Goal: Transaction & Acquisition: Purchase product/service

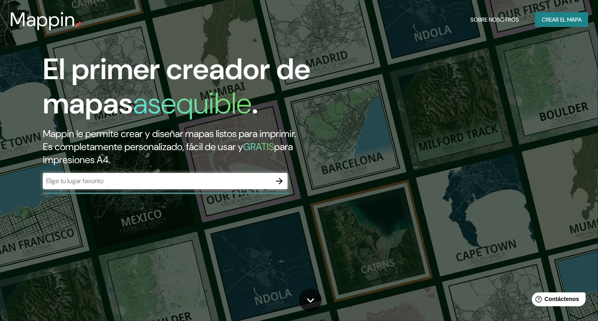
click at [214, 188] on div "​" at bounding box center [165, 181] width 245 height 16
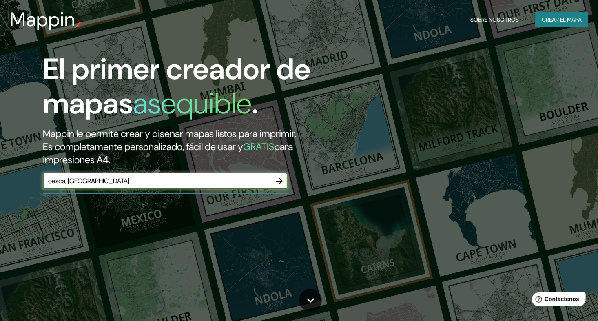
type input "toesca, santiago"
click at [284, 178] on icon "button" at bounding box center [280, 181] width 10 height 10
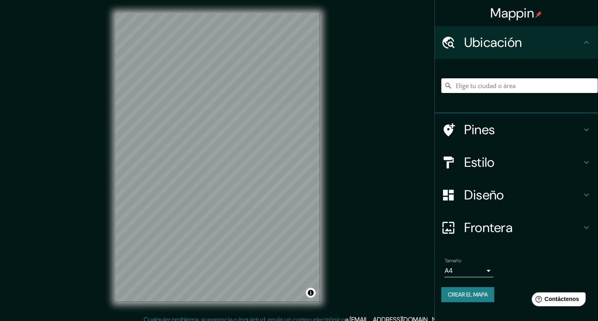
click at [494, 84] on input "Elige tu ciudad o área" at bounding box center [520, 85] width 157 height 15
click at [488, 271] on body "Mappin Ubicación Pines Estilo Diseño Frontera Elige un borde. Sugerencia : pued…" at bounding box center [299, 160] width 598 height 321
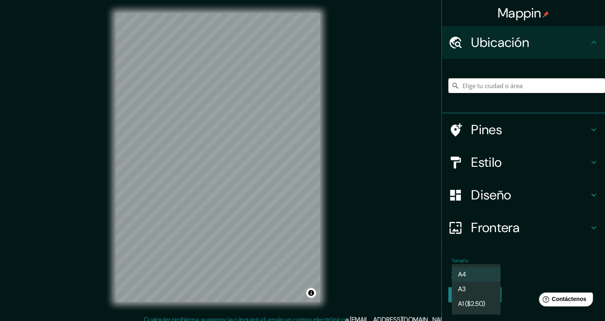
click at [472, 287] on li "A3" at bounding box center [475, 289] width 49 height 15
type input "a4"
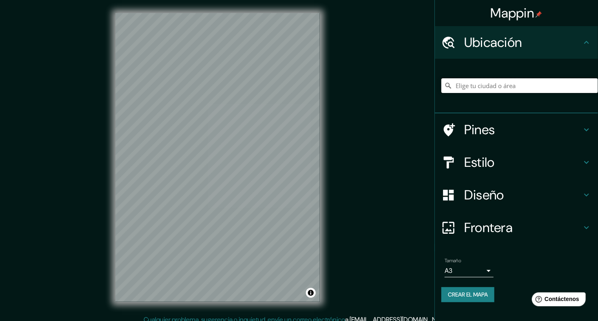
click at [505, 87] on input "Elige tu ciudad o área" at bounding box center [520, 85] width 157 height 15
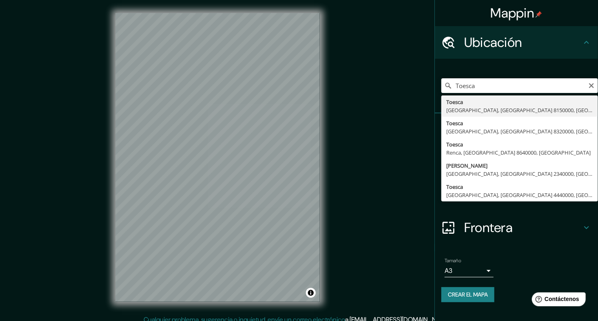
type input "Toesca, Puente Alto, Región Metropolitana de Santiago 8150000, Chile"
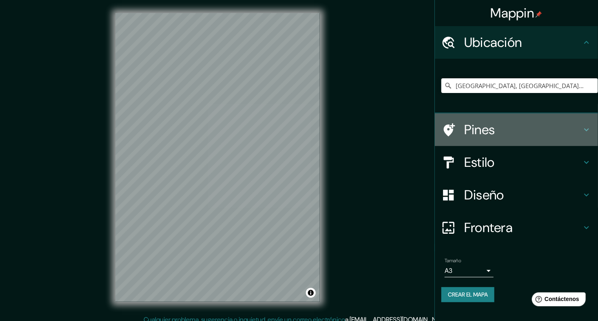
click at [540, 127] on h4 "Pines" at bounding box center [524, 130] width 118 height 16
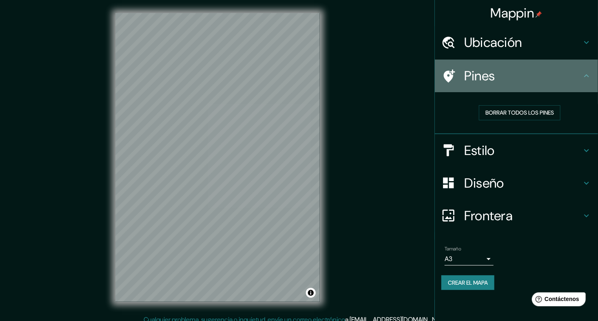
click at [580, 70] on h4 "Pines" at bounding box center [524, 76] width 118 height 16
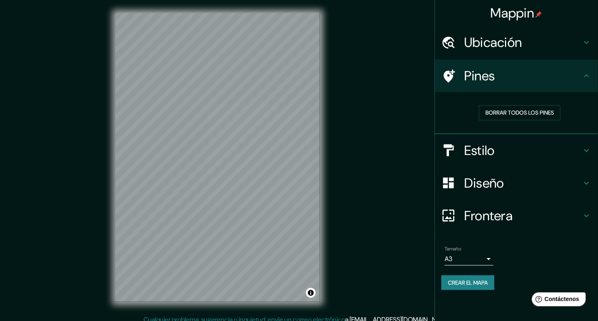
click at [580, 152] on h4 "Estilo" at bounding box center [524, 150] width 118 height 16
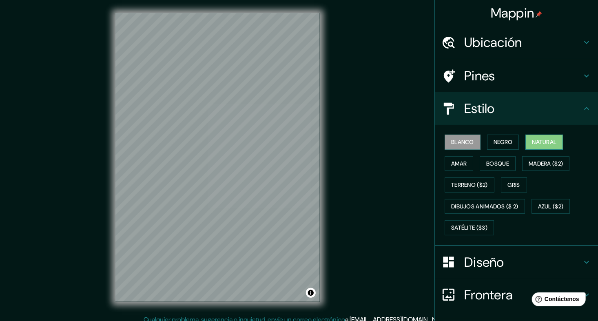
click at [543, 142] on font "Natural" at bounding box center [544, 142] width 24 height 10
click at [456, 141] on font "Blanco" at bounding box center [462, 142] width 23 height 10
click at [458, 159] on font "Amar" at bounding box center [459, 164] width 16 height 10
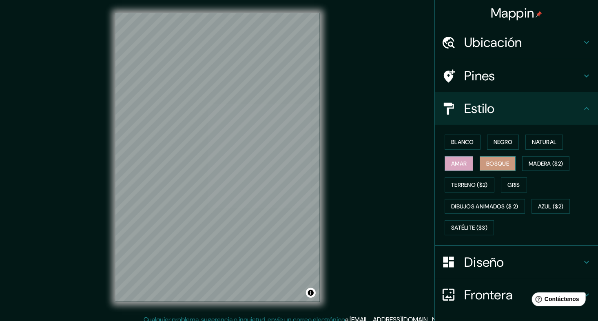
click at [507, 162] on button "Bosque" at bounding box center [498, 163] width 36 height 15
drag, startPoint x: 537, startPoint y: 164, endPoint x: 506, endPoint y: 166, distance: 31.5
click at [537, 164] on font "Madera ($2)" at bounding box center [546, 164] width 34 height 10
click at [487, 163] on font "Bosque" at bounding box center [498, 164] width 23 height 10
click at [546, 167] on font "Madera ($2)" at bounding box center [546, 164] width 34 height 10
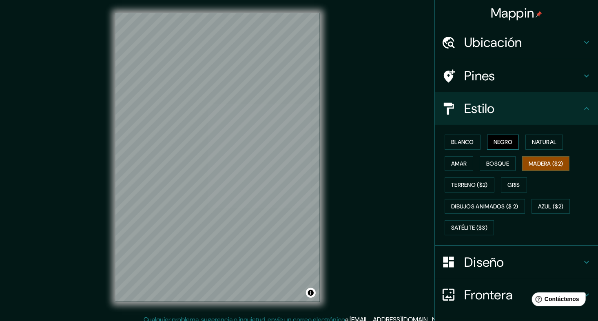
click at [507, 142] on font "Negro" at bounding box center [503, 142] width 19 height 10
click at [532, 142] on font "Natural" at bounding box center [544, 142] width 24 height 10
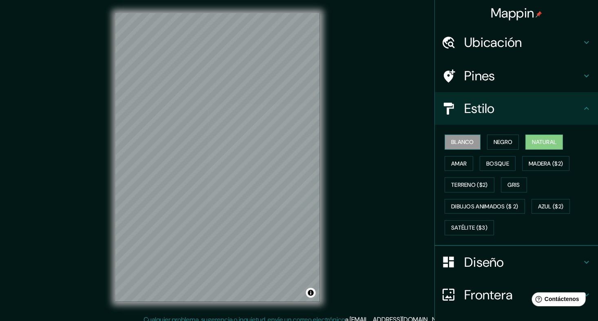
click at [451, 139] on font "Blanco" at bounding box center [462, 142] width 23 height 10
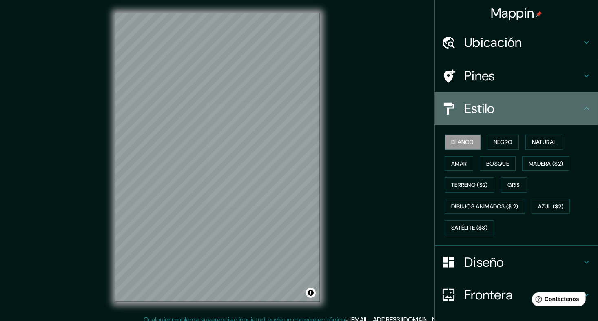
click at [582, 116] on div "Estilo" at bounding box center [516, 108] width 163 height 33
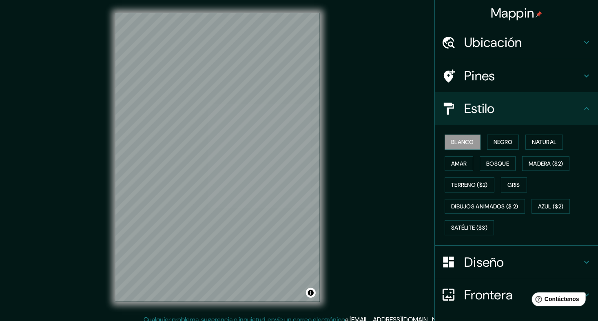
click at [585, 108] on icon at bounding box center [587, 108] width 5 height 3
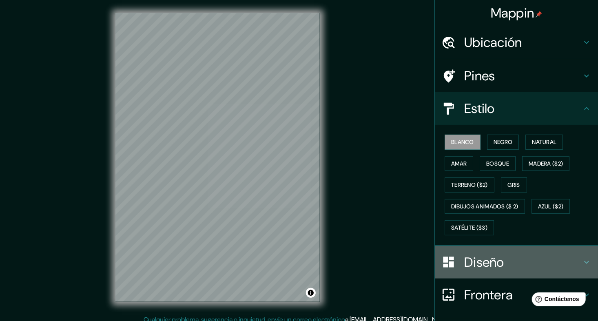
click at [582, 263] on icon at bounding box center [587, 263] width 10 height 10
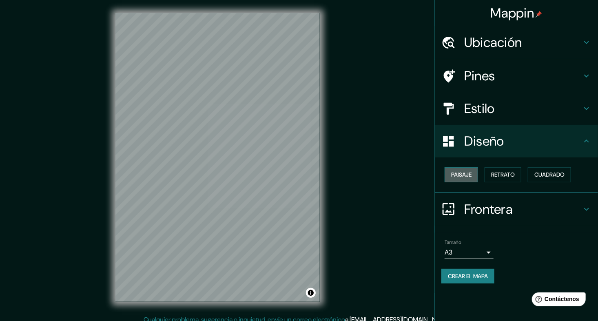
click at [468, 176] on font "Paisaje" at bounding box center [461, 175] width 20 height 10
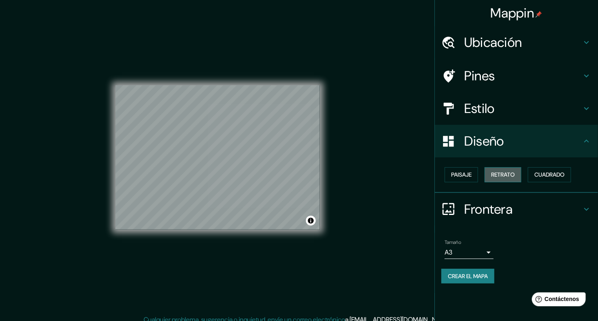
click at [504, 171] on font "Retrato" at bounding box center [503, 175] width 24 height 10
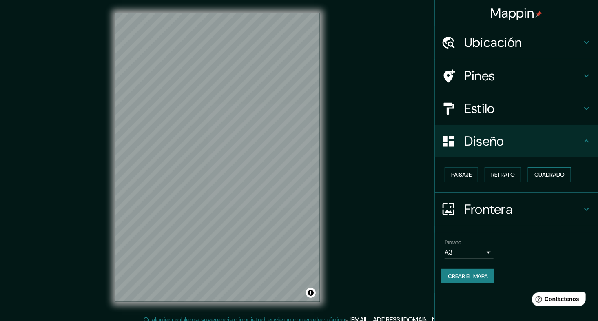
click at [546, 177] on font "Cuadrado" at bounding box center [550, 175] width 30 height 10
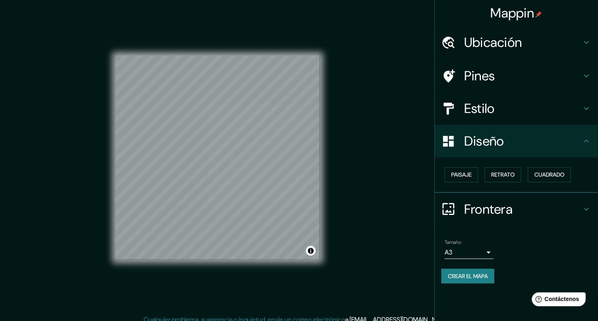
click at [580, 107] on h4 "Estilo" at bounding box center [524, 108] width 118 height 16
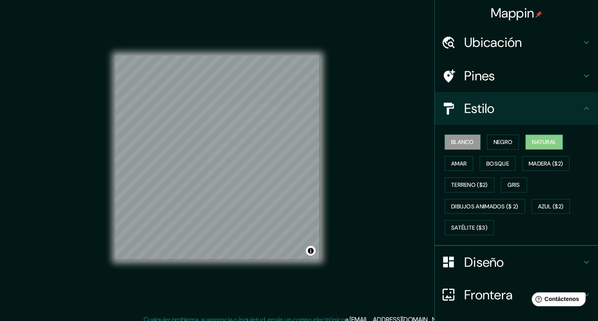
click at [541, 140] on font "Natural" at bounding box center [544, 142] width 24 height 10
click at [557, 71] on h4 "Pines" at bounding box center [524, 76] width 118 height 16
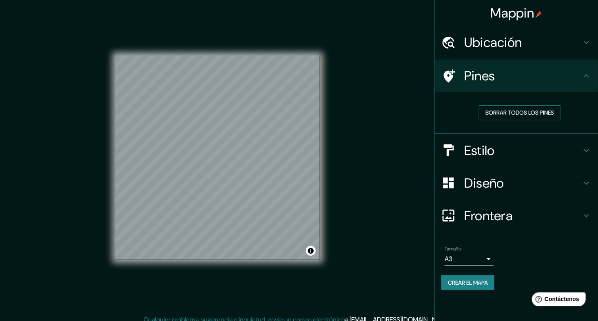
click at [530, 118] on button "Borrar todos los pines" at bounding box center [520, 112] width 82 height 15
click at [554, 114] on font "Borrar todos los pines" at bounding box center [520, 113] width 69 height 10
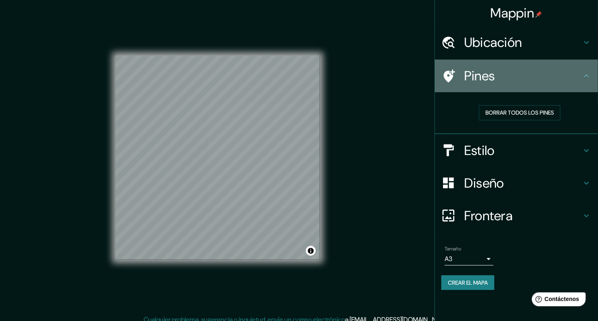
click at [585, 78] on icon at bounding box center [587, 76] width 10 height 10
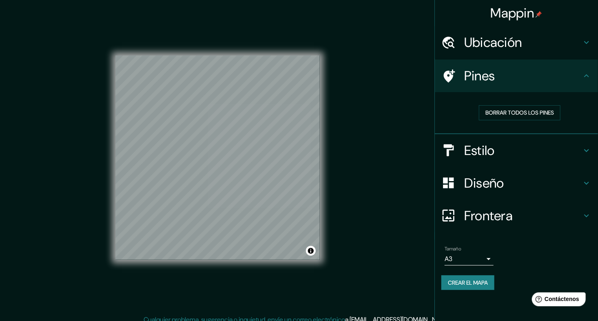
click at [591, 42] on icon at bounding box center [587, 43] width 10 height 10
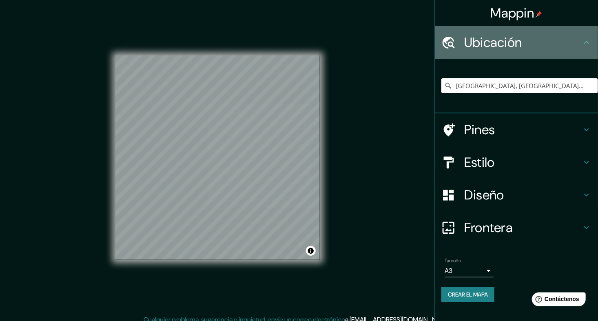
click at [591, 42] on icon at bounding box center [587, 43] width 10 height 10
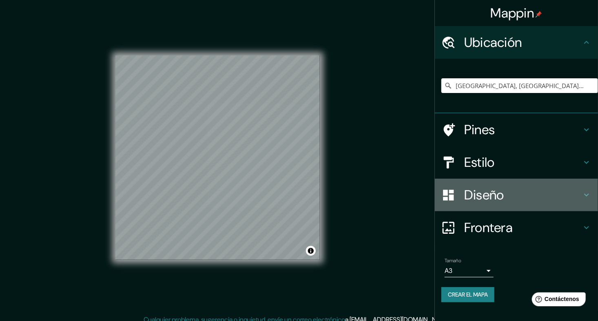
click at [587, 196] on icon at bounding box center [587, 195] width 5 height 3
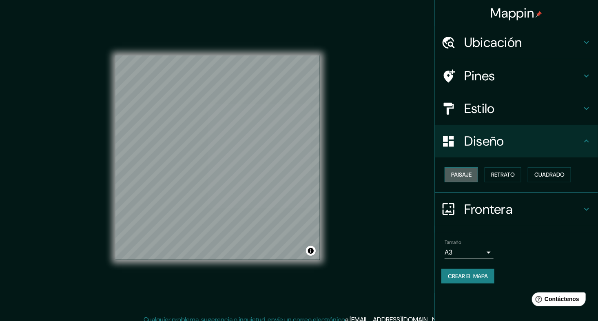
click at [462, 175] on font "Paisaje" at bounding box center [461, 175] width 20 height 10
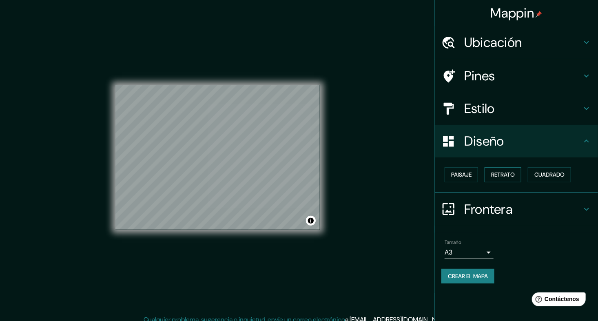
click at [507, 175] on font "Retrato" at bounding box center [503, 175] width 24 height 10
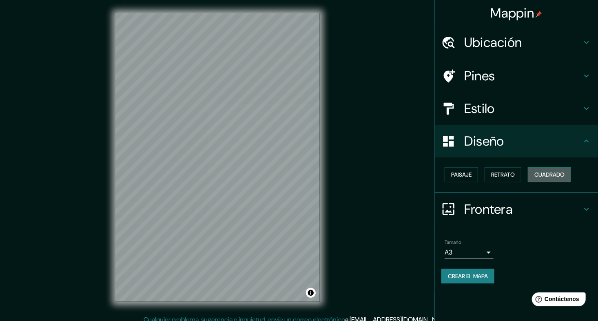
click at [546, 168] on button "Cuadrado" at bounding box center [549, 174] width 43 height 15
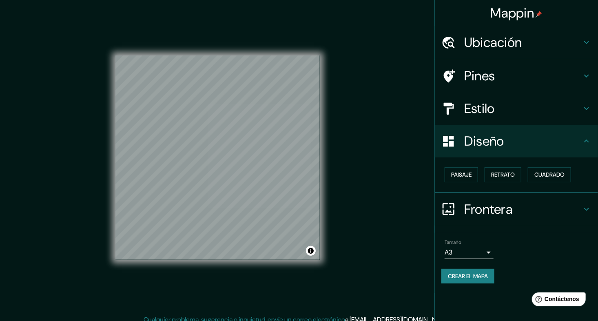
click at [476, 276] on font "Crear el mapa" at bounding box center [468, 276] width 40 height 10
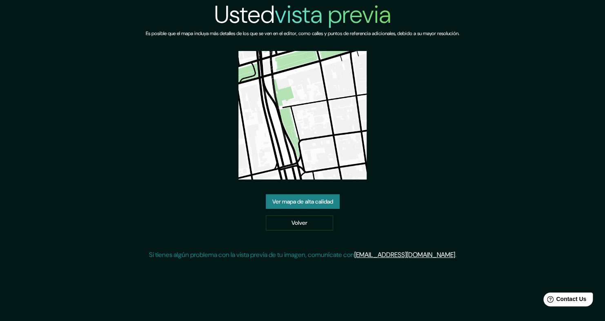
click at [323, 202] on link "Ver mapa de alta calidad" at bounding box center [303, 201] width 74 height 15
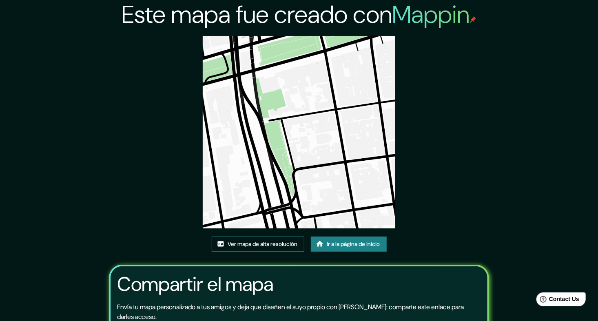
click at [275, 240] on font "Ver mapa de alta resolución" at bounding box center [263, 244] width 70 height 10
